Goal: Task Accomplishment & Management: Manage account settings

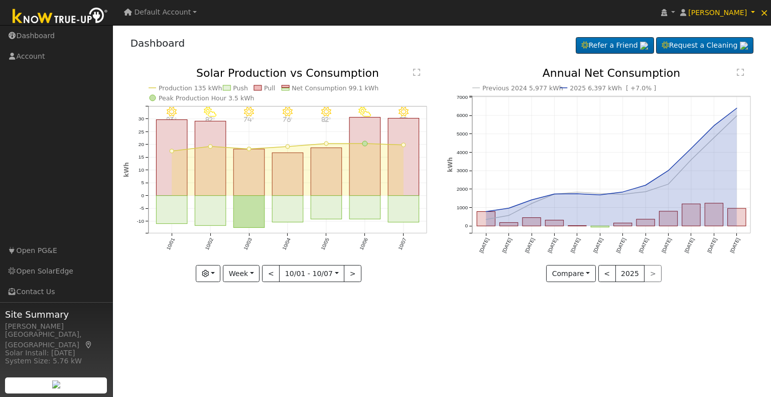
click at [169, 10] on span "Default Account" at bounding box center [163, 12] width 57 height 8
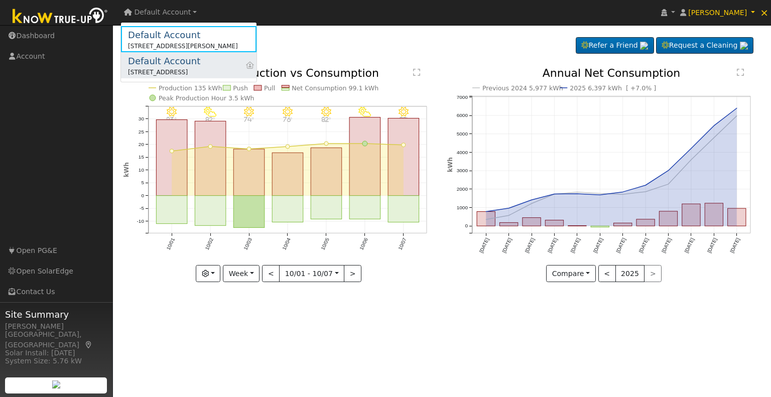
click at [175, 64] on div "Default Account" at bounding box center [164, 61] width 72 height 14
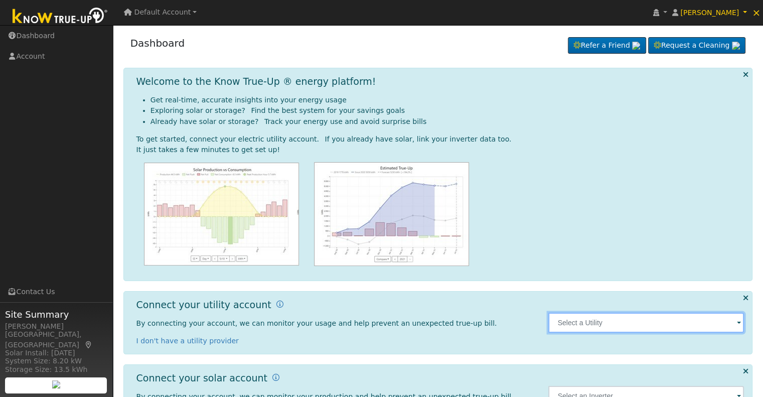
click at [617, 321] on input "text" at bounding box center [647, 323] width 196 height 20
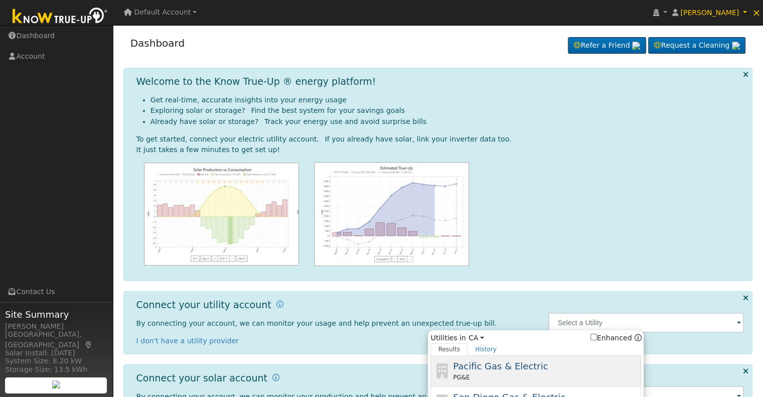
click at [512, 370] on span "Pacific Gas & Electric" at bounding box center [500, 366] width 95 height 11
type input "PG&E"
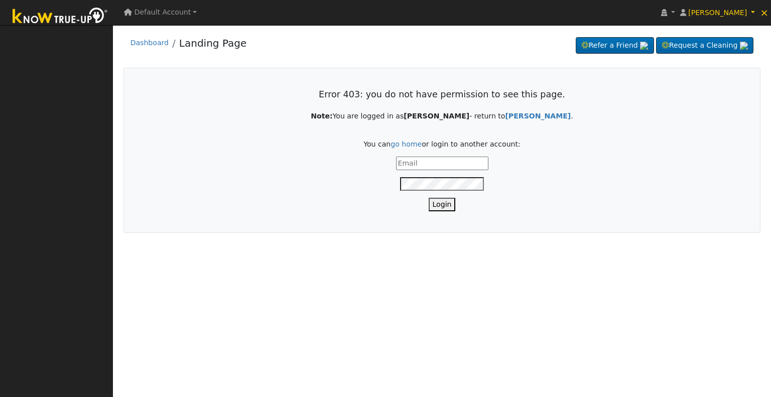
type input "[PERSON_NAME][EMAIL_ADDRESS][DOMAIN_NAME]"
click at [438, 203] on button "Login" at bounding box center [442, 205] width 27 height 14
